Goal: Navigation & Orientation: Find specific page/section

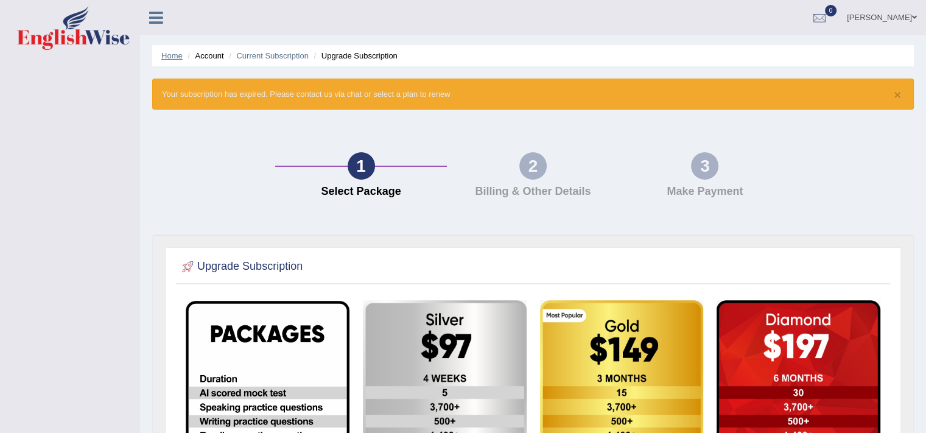
click at [172, 58] on link "Home" at bounding box center [171, 55] width 21 height 9
click at [169, 54] on link "Home" at bounding box center [171, 55] width 21 height 9
click at [147, 24] on link at bounding box center [156, 16] width 32 height 18
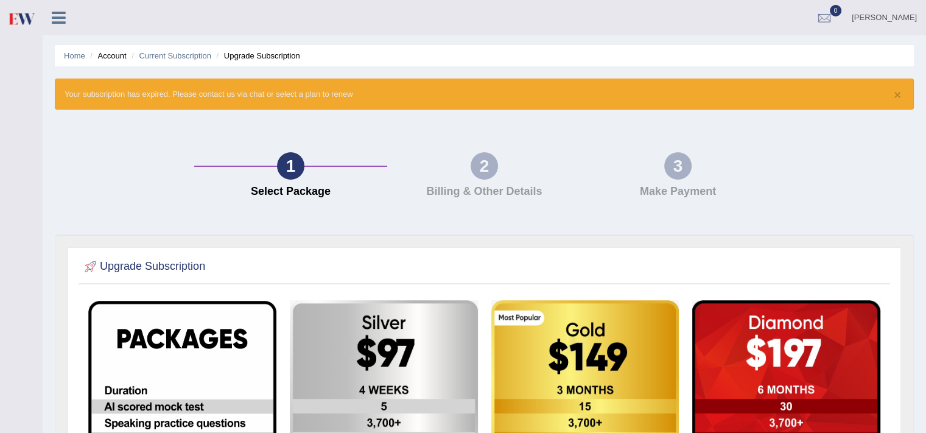
click at [893, 18] on link "[PERSON_NAME]" at bounding box center [883, 16] width 83 height 32
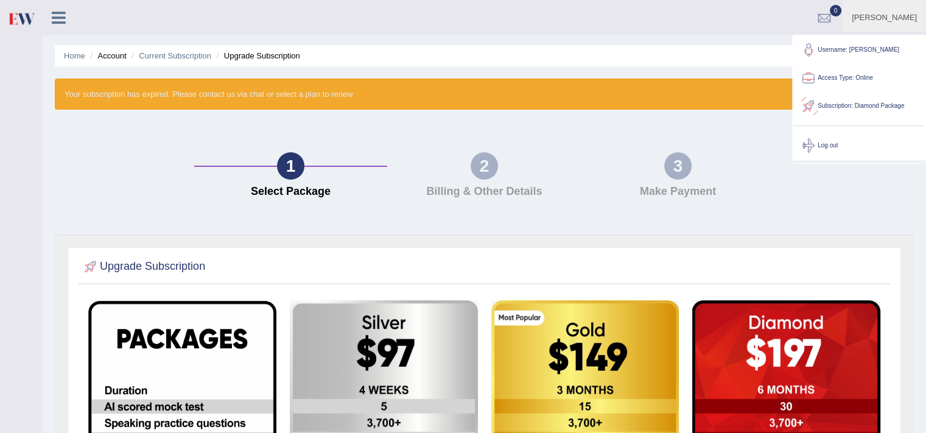
click at [840, 75] on link "Access Type: Online" at bounding box center [858, 78] width 131 height 28
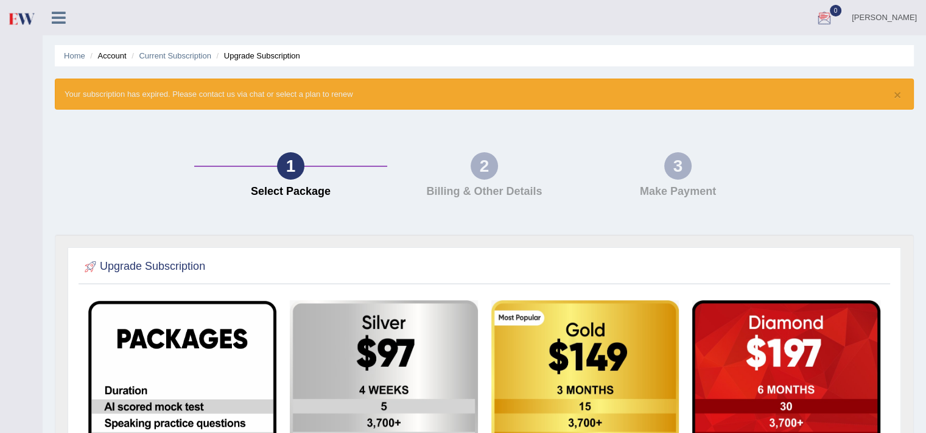
click at [833, 18] on div at bounding box center [824, 18] width 18 height 18
click at [822, 61] on li "See All Alerts" at bounding box center [751, 51] width 174 height 25
click at [54, 19] on icon at bounding box center [59, 18] width 14 height 16
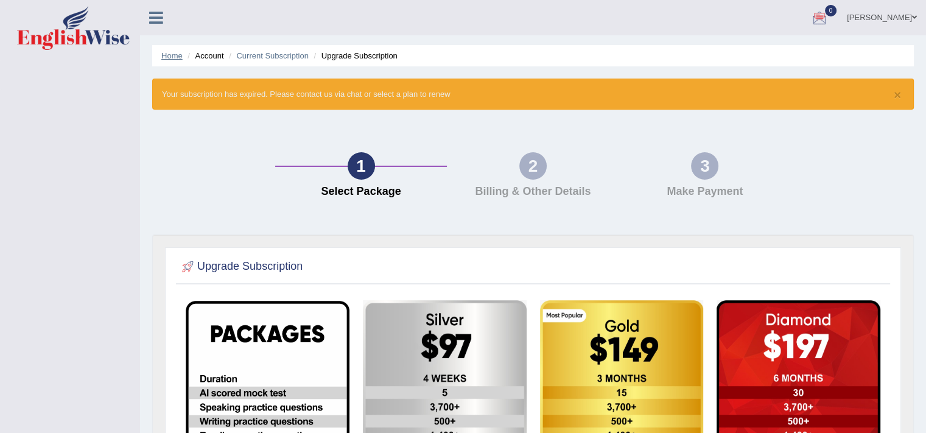
click at [172, 57] on link "Home" at bounding box center [171, 55] width 21 height 9
